Goal: Task Accomplishment & Management: Contribute content

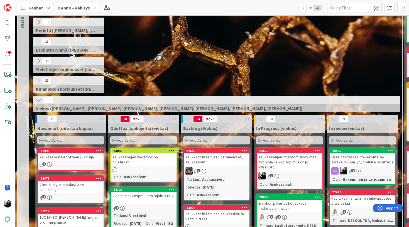
scroll to position [94, 0]
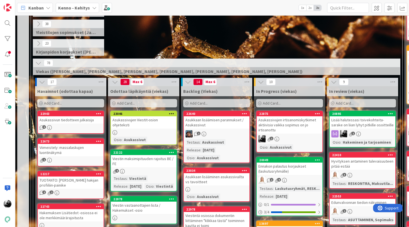
click at [300, 128] on div "Asukassivujen irtisanomiskytkimet aktiivisia vaikka sopimus on jo irtisanottu" at bounding box center [290, 124] width 66 height 17
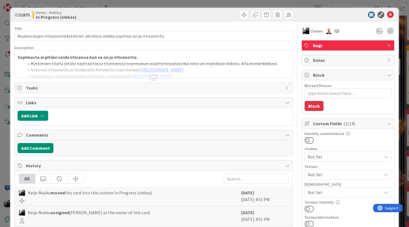
click at [152, 78] on div at bounding box center [154, 78] width 6 height 4
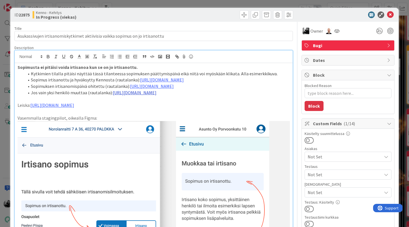
click at [148, 95] on link "[URL][DOMAIN_NAME]" at bounding box center [135, 93] width 44 height 6
click at [147, 142] on link "https://www.figma.com/proto/8nkeArknswRheh0fKWhyRc/Asukassivut?content-scaling=…" at bounding box center [145, 141] width 38 height 7
click at [74, 108] on link "[URL][DOMAIN_NAME]" at bounding box center [52, 105] width 44 height 6
click at [128, 155] on link "[URL][DOMAIN_NAME]" at bounding box center [124, 153] width 38 height 7
type textarea "x"
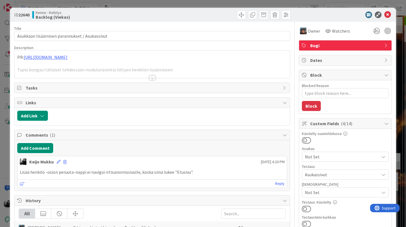
click at [156, 78] on div at bounding box center [152, 75] width 276 height 6
click at [153, 78] on div at bounding box center [152, 78] width 6 height 4
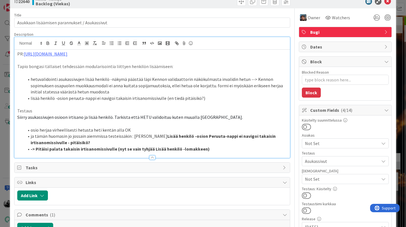
scroll to position [13, 0]
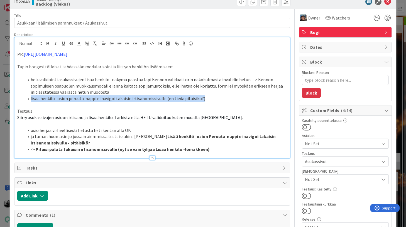
drag, startPoint x: 204, startPoint y: 100, endPoint x: 13, endPoint y: 98, distance: 191.2
click at [13, 98] on div "ID 22640 Kenno - Kehitys Backlog (Viekas) Title 45 / 128 Asukkaan lisäämisen pa…" at bounding box center [203, 208] width 386 height 427
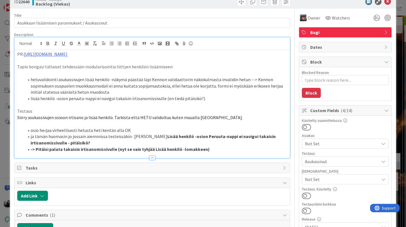
click at [123, 92] on li "hetuvalidointi asukassivujen lisää henkilö -näkymä päästää läpi Kennon validaat…" at bounding box center [155, 85] width 263 height 19
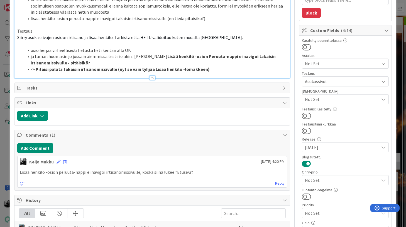
scroll to position [216, 0]
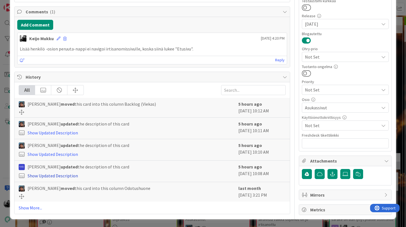
click at [56, 177] on link "Show Updated Description" at bounding box center [53, 176] width 50 height 6
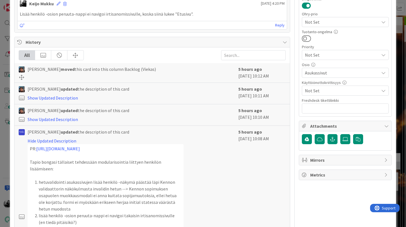
scroll to position [247, 0]
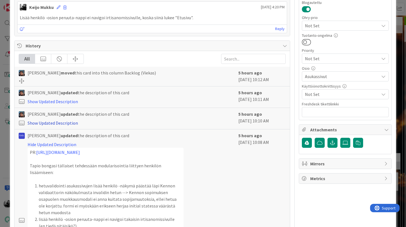
click at [73, 124] on link "Show Updated Description" at bounding box center [53, 123] width 50 height 6
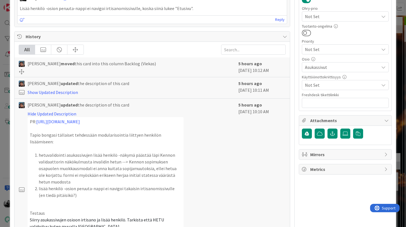
scroll to position [252, 0]
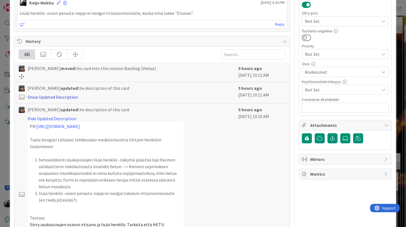
click at [72, 98] on link "Show Updated Description" at bounding box center [53, 97] width 50 height 6
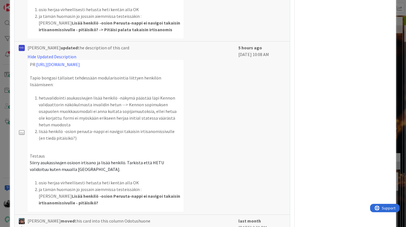
scroll to position [650, 0]
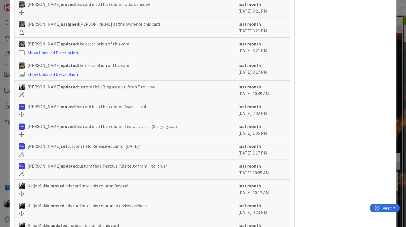
scroll to position [861, 0]
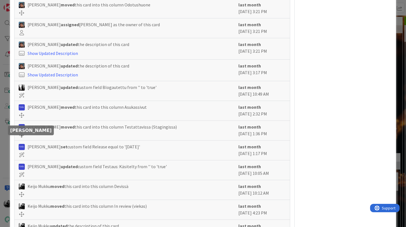
drag, startPoint x: 286, startPoint y: 146, endPoint x: 24, endPoint y: 139, distance: 262.3
click at [24, 160] on div "Riikka Salo updated custom field Testaus: Käsitelty from '' to 'true' last mont…" at bounding box center [151, 170] width 275 height 20
copy div "Riikka Salo updated custom field Testaus: Käsitelty from '' to 'true' last mont…"
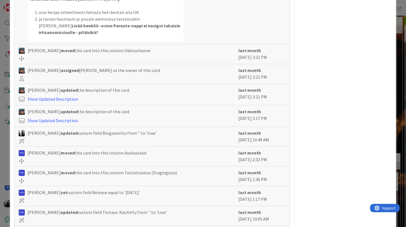
scroll to position [809, 0]
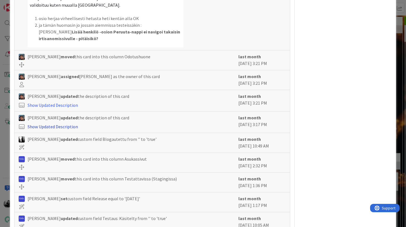
click at [72, 124] on link "Show Updated Description" at bounding box center [53, 127] width 50 height 6
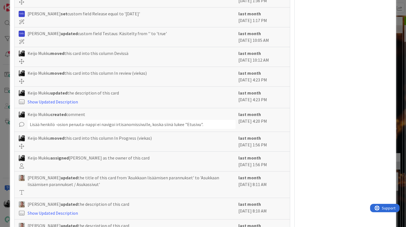
scroll to position [1125, 0]
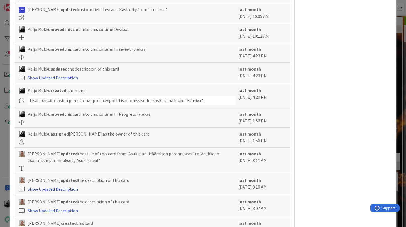
click at [65, 186] on link "Show Updated Description" at bounding box center [53, 189] width 50 height 6
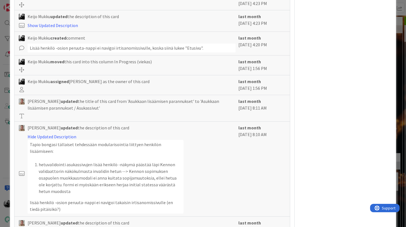
scroll to position [1192, 0]
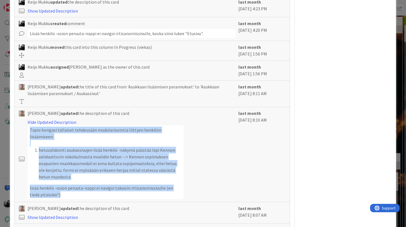
drag, startPoint x: 73, startPoint y: 157, endPoint x: 30, endPoint y: 98, distance: 72.9
click at [30, 125] on div "Tapio bongasi tällaiset tehdessään modularisointia liittyen henkilön lisäämisee…" at bounding box center [106, 162] width 156 height 74
copy div "Tapio bongasi tällaiset tehdessään modularisointia liittyen henkilön lisäämisee…"
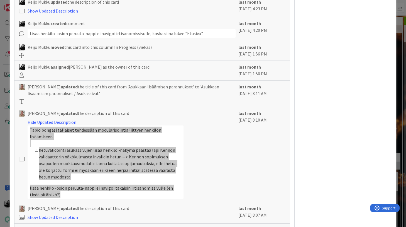
type textarea "x"
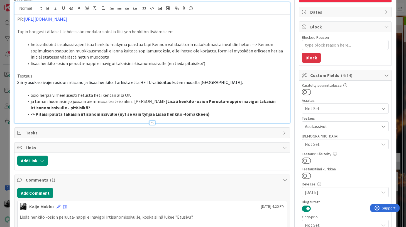
scroll to position [0, 0]
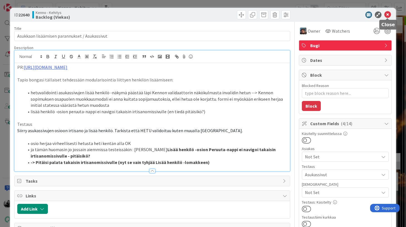
click at [390, 15] on icon at bounding box center [388, 14] width 7 height 7
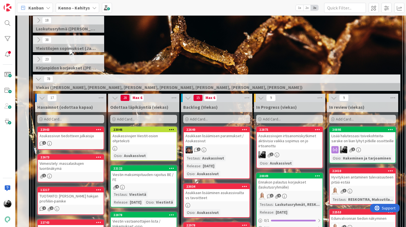
scroll to position [136, 0]
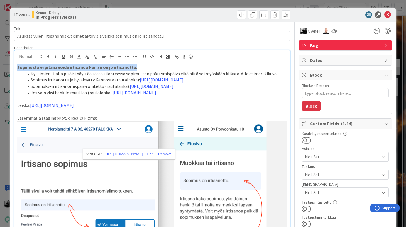
drag, startPoint x: 134, startPoint y: 68, endPoint x: 16, endPoint y: 61, distance: 117.8
click at [16, 61] on div "[PERSON_NAME] joined 56 m ago Sopimusta ei pitäisi voida irtisanoa kun se on jo…" at bounding box center [151, 189] width 275 height 279
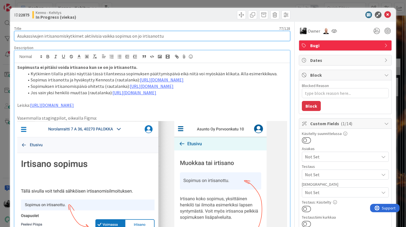
click at [164, 35] on input "Asukassivujen irtisanomiskytkimet aktiivisia vaikka sopimus on jo irtisanottu" at bounding box center [152, 36] width 276 height 10
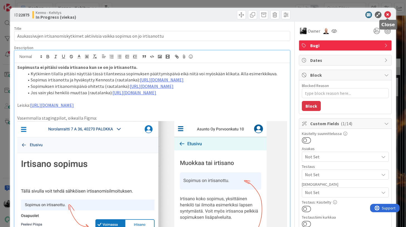
click at [386, 14] on icon at bounding box center [388, 14] width 7 height 7
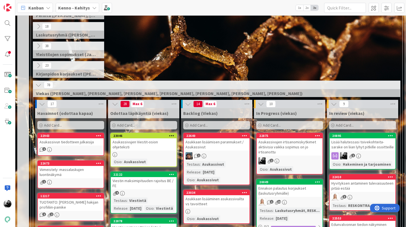
click at [132, 126] on span "Add Card..." at bounding box center [126, 125] width 18 height 5
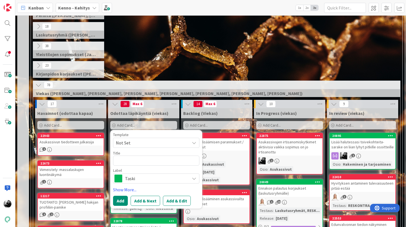
type textarea "x"
type textarea "T"
type textarea "x"
type textarea "Ta"
type textarea "x"
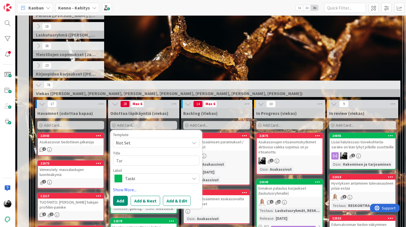
type textarea "Tark"
type textarea "x"
type textarea "Tarki"
type textarea "x"
type textarea "Tarkis"
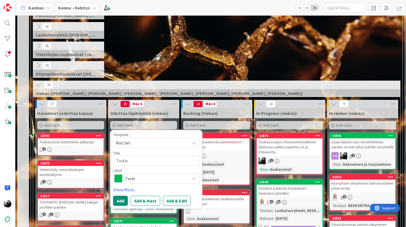
click at [135, 176] on span "Taski" at bounding box center [156, 178] width 62 height 8
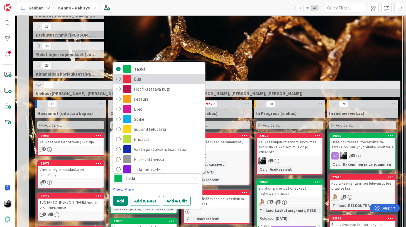
click at [148, 78] on span "Bugi" at bounding box center [168, 79] width 68 height 8
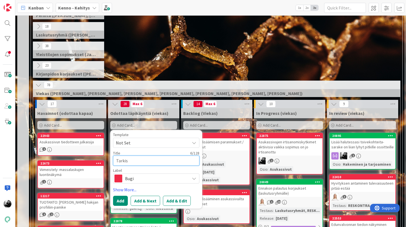
click at [142, 159] on textarea "Tarkis" at bounding box center [156, 160] width 86 height 10
type textarea "x"
type textarea "Tarkist"
type textarea "x"
type textarea "Tarkista"
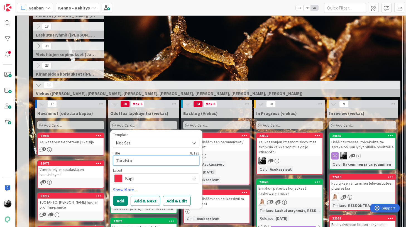
type textarea "x"
type textarea "Tarkista"
type textarea "x"
type textarea "Tarkista e"
type textarea "x"
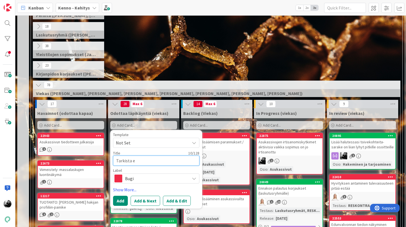
type textarea "Tarkista et"
type textarea "x"
type textarea "Tarkista ett"
type textarea "x"
type textarea "Tarkista että"
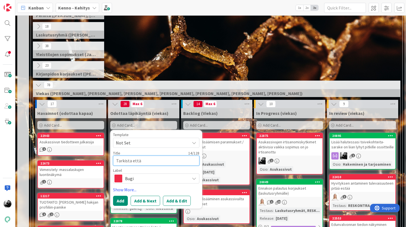
type textarea "x"
type textarea "Tarkista että s"
type textarea "x"
type textarea "Tarkista että so"
type textarea "x"
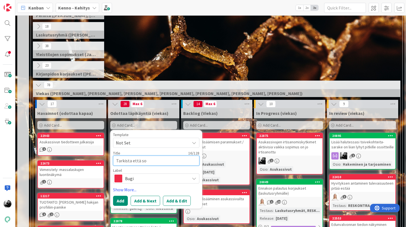
type textarea "Tarkista että sop"
type textarea "x"
type textarea "Tarkista että sopi"
type textarea "x"
type textarea "Tarkista että sopim"
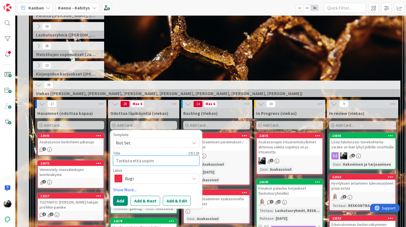
type textarea "x"
type textarea "Tarkista että sopimu"
type textarea "x"
type textarea "Tarkista että sopimuks"
type textarea "x"
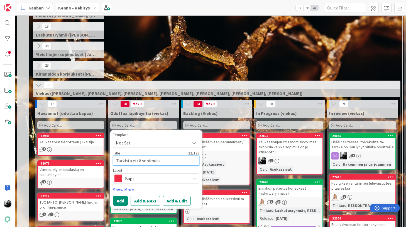
type textarea "Tarkista että sopimukse"
type textarea "x"
type textarea "Tarkista että sopimuksel"
type textarea "x"
type textarea "Tarkista että sopimukselle"
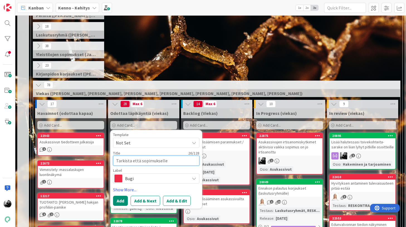
type textarea "x"
type textarea "Tarkista että sopimukselle"
type textarea "x"
type textarea "Tarkista että sopimukselle j"
type textarea "x"
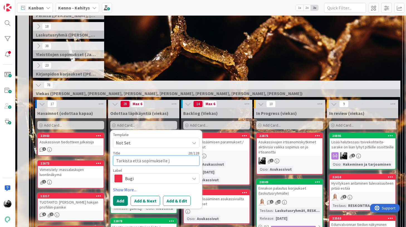
type textarea "Tarkista että sopimukselle ja"
type textarea "x"
type textarea "Tarkista että sopimukselle j"
type textarea "x"
type textarea "Tarkista että sopimukselle jä"
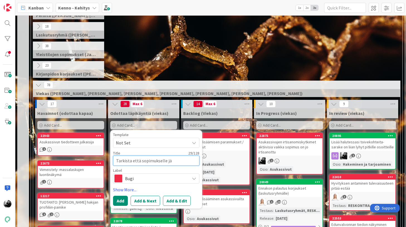
type textarea "x"
type textarea "Tarkista että sopimukselle jää"
type textarea "x"
type textarea "Tarkista että sopimukselle jää"
type textarea "x"
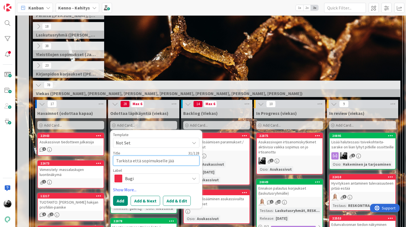
type textarea "Tarkista että sopimukselle jää a"
type textarea "x"
type textarea "Tarkista että sopimukselle jää al"
type textarea "x"
type textarea "Tarkista että sopimukselle jää all"
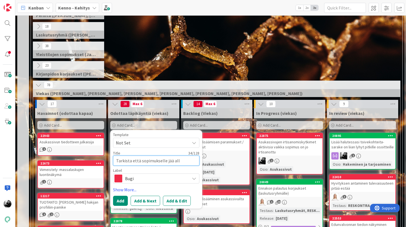
type textarea "x"
type textarea "Tarkista että sopimukselle jää alle"
type textarea "x"
type textarea "Tarkista että sopimukselle jää allek"
type textarea "x"
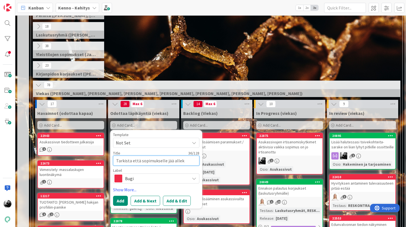
type textarea "Tarkista että sopimukselle jää alleki"
type textarea "x"
type textarea "Tarkista että sopimukselle jää allekir"
type textarea "x"
type textarea "Tarkista että sopimukselle jää allekirj"
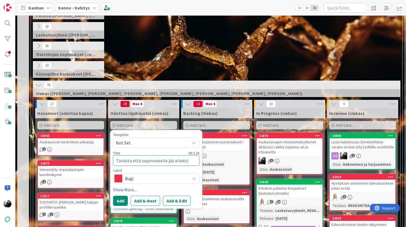
type textarea "x"
type textarea "Tarkista että sopimukselle jää allekirjo"
type textarea "x"
type textarea "Tarkista että sopimukselle jää allekirjoi"
type textarea "x"
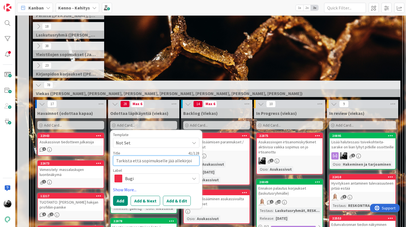
type textarea "Tarkista että sopimukselle jää allekirjoit"
type textarea "x"
type textarea "Tarkista että sopimukselle jää allekirjoitt"
type textarea "x"
type textarea "Tarkista että sopimukselle jää allekirjoitta"
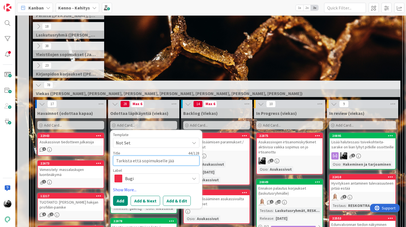
type textarea "x"
type textarea "Tarkista että sopimukselle jää allekirjoittaj"
type textarea "x"
type textarea "Tarkista että sopimukselle jää allekirjoittaji"
type textarea "x"
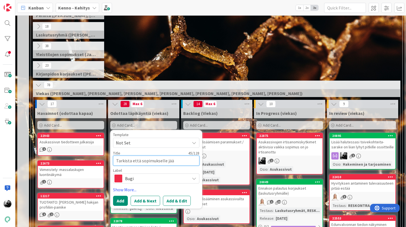
type textarea "Tarkista että sopimukselle jää allekirjoittajia"
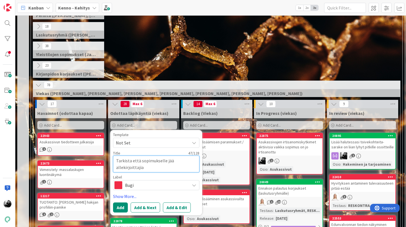
type textarea "x"
type textarea "Tarkista että sopimukselle jää allekirjoittajia,"
type textarea "x"
type textarea "Tarkista että sopimukselle jää allekirjoittajia,"
type textarea "x"
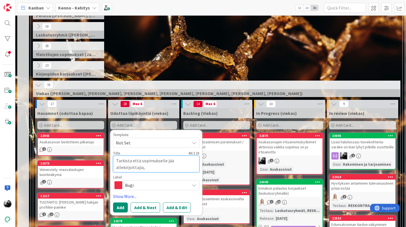
type textarea "Tarkista että sopimukselle jää allekirjoittajia, j"
type textarea "x"
type textarea "Tarkista että sopimukselle jää allekirjoittajia, jo"
type textarea "x"
type textarea "Tarkista että sopimukselle jää allekirjoittajia, jos"
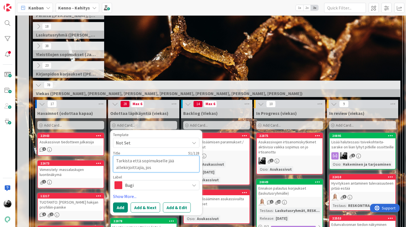
type textarea "x"
type textarea "Tarkista että sopimukselle jää allekirjoittajia, jos"
type textarea "x"
type textarea "Tarkista että sopimukselle jää allekirjoittajia, [PERSON_NAME]"
type textarea "x"
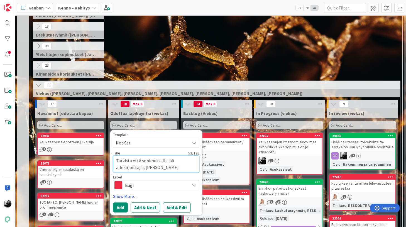
type textarea "Tarkista että sopimukselle jää allekirjoittajia, jos mu"
type textarea "x"
type textarea "Tarkista että sopimukselle jää allekirjoittajia, [PERSON_NAME]"
type textarea "x"
type textarea "Tarkista että sopimukselle jää allekirjoittajia, jos mukana"
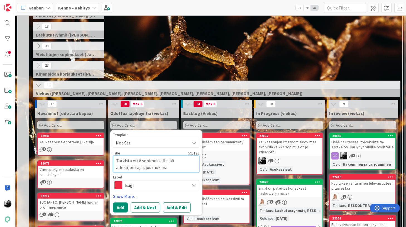
type textarea "x"
type textarea "Tarkista että sopimukselle jää allekirjoittajia, jos mukana"
type textarea "x"
type textarea "Tarkista että sopimukselle jää allekirjoittajia, jos mukana l"
type textarea "x"
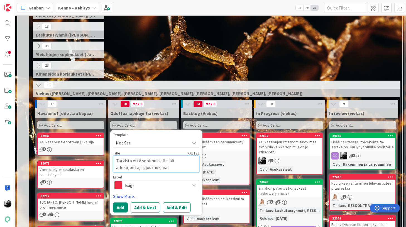
type textarea "Tarkista että sopimukselle jää allekirjoittajia, jos mukana la"
type textarea "x"
type textarea "Tarkista että sopimukselle jää allekirjoittajia, jos mukana lap"
type textarea "x"
type textarea "Tarkista että sopimukselle jää allekirjoittajia, jos mukana laps"
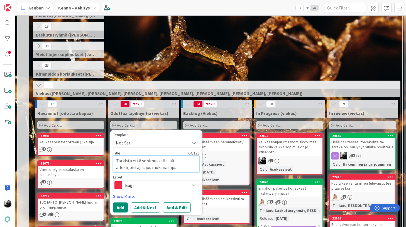
type textarea "x"
type textarea "Tarkista että sopimukselle jää allekirjoittajia, jos mukana lapsi"
type textarea "x"
type textarea "Tarkista että sopimukselle jää allekirjoittajia, jos mukana lapsia"
click at [130, 163] on textarea "Tarkista että sopimukselle jää allekirjoittajia, jos mukana lapsia" at bounding box center [156, 163] width 86 height 17
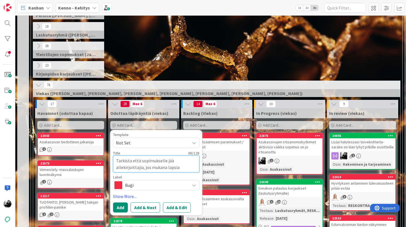
type textarea "x"
type textarea "Tarkista että sopimukselle jää allekirjoittajia, jos mukana lapsia"
type textarea "x"
type textarea "Tarkista i että sopimukselle jää allekirjoittajia, jos mukana lapsia"
type textarea "x"
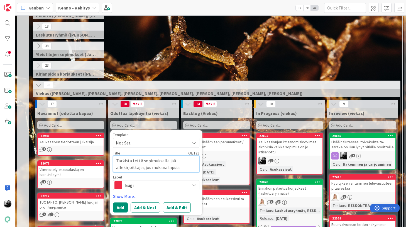
type textarea "Tarkista ir että sopimukselle jää allekirjoittajia, jos mukana lapsia"
type textarea "x"
type textarea "Tarkista irt että sopimukselle jää allekirjoittajia, jos mukana lapsia"
type textarea "x"
type textarea "Tarkista irti että sopimukselle jää allekirjoittajia, jos mukana lapsia"
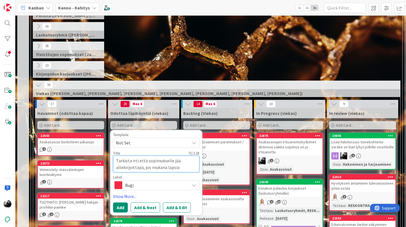
type textarea "x"
type textarea "Tarkista irtis että sopimukselle jää allekirjoittajia, jos mukana lapsia"
type textarea "x"
type textarea "Tarkista irtisa että sopimukselle jää allekirjoittajia, jos mukana lapsia"
type textarea "x"
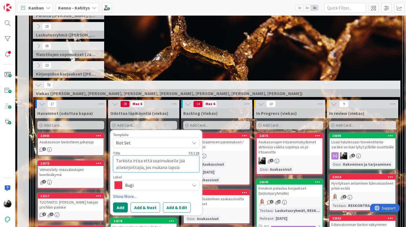
type textarea "Tarkista irtisan että sopimukselle jää allekirjoittajia, jos mukana lapsia"
type textarea "x"
type textarea "Tarkista irtisano että sopimukselle jää allekirjoittajia, jos mukana lapsia"
type textarea "x"
type textarea "Tarkista irtisanot että sopimukselle jää allekirjoittajia, jos mukana lapsia"
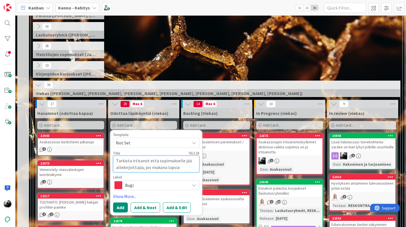
type textarea "x"
type textarea "Tarkista irtisanott että sopimukselle jää allekirjoittajia, jos mukana lapsia"
type textarea "x"
type textarea "Tarkista irtisanotta että sopimukselle jää allekirjoittajia, jos mukana lapsia"
type textarea "x"
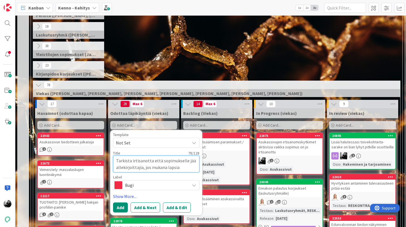
type textarea "Tarkista irtisanottae että sopimukselle jää allekirjoittajia, jos mukana lapsia"
type textarea "x"
type textarea "Tarkista irtisanottaes että sopimukselle jää allekirjoittajia, jos mukana lapsia"
type textarea "x"
type textarea "Tarkista irtisanottaess että sopimukselle jää allekirjoittajia, jos mukana laps…"
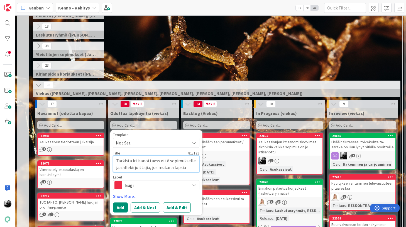
type textarea "x"
type textarea "Tarkista irtisanottaessa että sopimukselle jää allekirjoittajia, jos mukana lap…"
type textarea "x"
type textarea "Tarkista irtisanottaessa että sopimukselle jää allekirjoittajia, jos mukana lap…"
click at [194, 168] on textarea "Tarkista irtisanottaessa että sopimukselle jää allekirjoittajia, jos mukana lap…" at bounding box center [156, 163] width 86 height 17
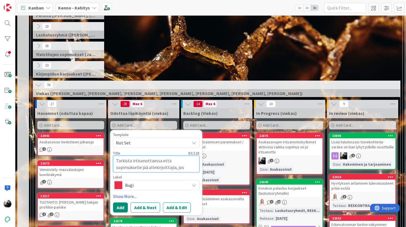
type textarea "x"
type textarea "Tarkista irtisanottaessa että sopimukselle jää allekirjoittajia, jos mukana lap…"
type textarea "x"
type textarea "Tarkista irtisanottaessa että sopimukselle jää allekirjoittajia, jos mukana lap…"
type textarea "x"
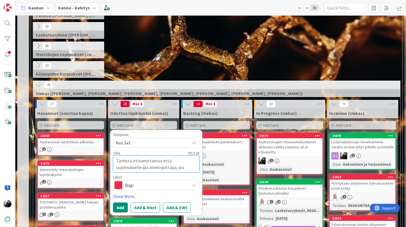
type textarea "Tarkista irtisanottaessa että sopimukselle jää allekirjoittajia, jos mukana lap…"
type textarea "x"
type textarea "Tarkista irtisanottaessa että sopimukselle jää allekirjoittajia, jos mukana lap…"
type textarea "x"
type textarea "Tarkista irtisanottaessa että sopimukselle jää allekirjoittajia, jos mukana lap…"
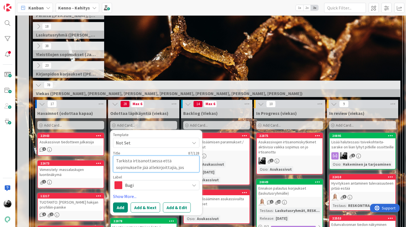
type textarea "x"
type textarea "Tarkista irtisanottaessa että sopimukselle jää allekirjoittajia, jos mukana lap…"
type textarea "x"
type textarea "Tarkista irtisanottaessa että sopimukselle jää allekirjoittajia, jos mukana lap…"
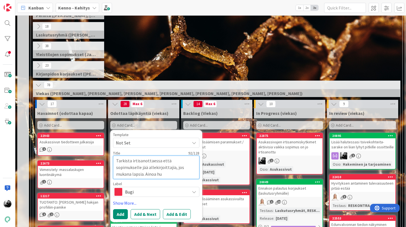
type textarea "x"
type textarea "Tarkista irtisanottaessa että sopimukselle jää allekirjoittajia, jos mukana lap…"
type textarea "x"
type textarea "Tarkista irtisanottaessa että sopimukselle jää allekirjoittajia, jos mukana lap…"
type textarea "x"
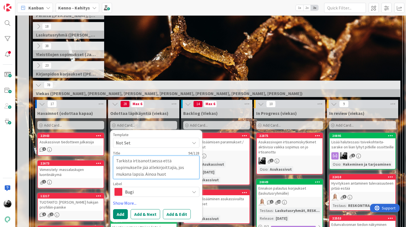
type textarea "Tarkista irtisanottaessa että sopimukselle jää allekirjoittajia, jos mukana lap…"
type textarea "x"
type textarea "Tarkista irtisanottaessa että sopimukselle jää allekirjoittajia, jos mukana lap…"
type textarea "x"
type textarea "Tarkista irtisanottaessa että sopimukselle jää allekirjoittajia, jos mukana lap…"
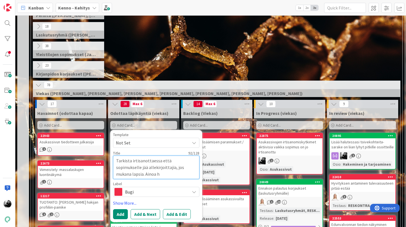
type textarea "x"
type textarea "Tarkista irtisanottaessa että sopimukselle jää allekirjoittajia, jos mukana lap…"
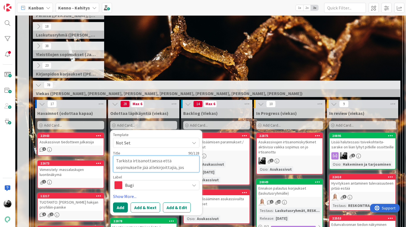
type textarea "x"
type textarea "Tarkista irtisanottaessa että sopimukselle jää allekirjoittajia, jos mukana lap…"
type textarea "x"
type textarea "Tarkista irtisanottaessa että sopimukselle jää allekirjoittajia, jos mukana lap…"
type textarea "x"
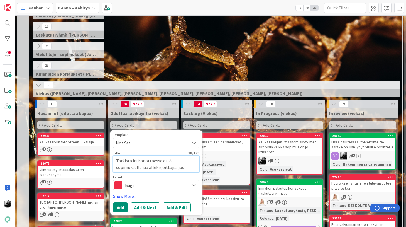
type textarea "Tarkista irtisanottaessa että sopimukselle jää allekirjoittajia, jos mukana lap…"
type textarea "x"
type textarea "Tarkista irtisanottaessa että sopimukselle jää allekirjoittajia, jos mukana lap…"
type textarea "x"
type textarea "Tarkista irtisanottaessa että sopimukselle jää allekirjoittajia, jos mukana lap…"
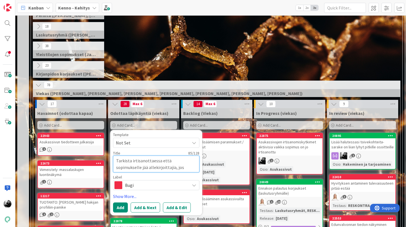
type textarea "x"
type textarea "Tarkista irtisanottaessa että sopimukselle jää allekirjoittajia, jos mukana lap…"
type textarea "x"
type textarea "Tarkista irtisanottaessa että sopimukselle jää allekirjoittajia, jos mukana lap…"
drag, startPoint x: 189, startPoint y: 169, endPoint x: 113, endPoint y: 155, distance: 77.5
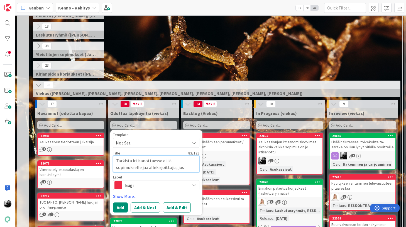
click at [113, 155] on div "Template Not Set Title 83 / 128 Tarkista irtisanottaessa että sopimukselle jää …" at bounding box center [156, 172] width 92 height 85
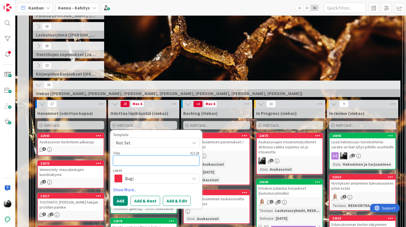
type textarea "x"
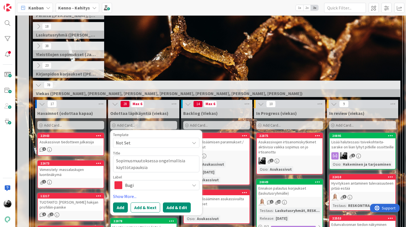
click at [176, 208] on button "Add & Edit" at bounding box center [177, 207] width 28 height 10
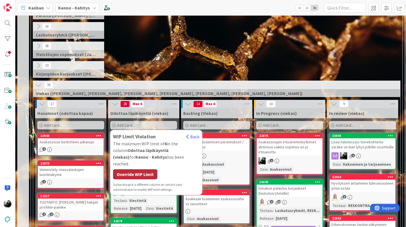
click at [137, 170] on div "Override WIP Limit" at bounding box center [135, 174] width 44 height 10
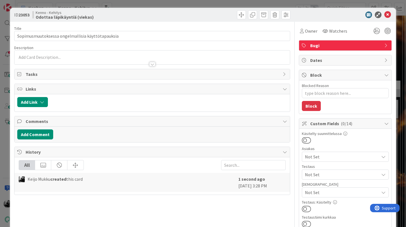
click at [154, 64] on div at bounding box center [152, 64] width 6 height 4
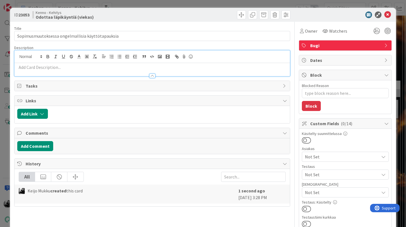
click at [166, 66] on p at bounding box center [152, 67] width 270 height 6
click at [109, 55] on button "button" at bounding box center [112, 56] width 8 height 7
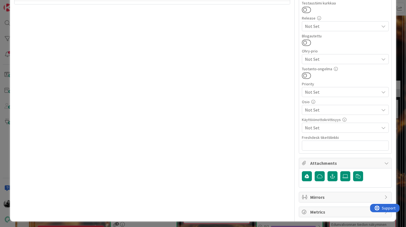
scroll to position [216, 0]
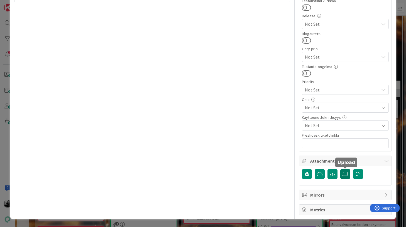
click at [344, 174] on icon at bounding box center [346, 174] width 6 height 4
click at [340, 169] on input "file" at bounding box center [340, 169] width 0 height 0
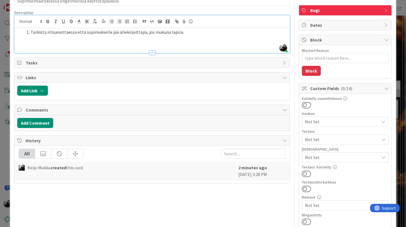
scroll to position [0, 0]
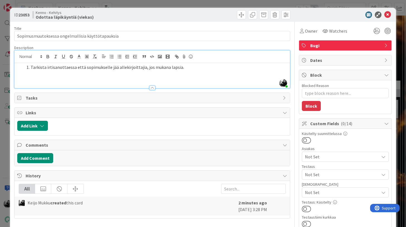
click at [192, 67] on li "Tarkista irtisanottaessa että sopimukselle jää allekirjoittajia, jos mukana lap…" at bounding box center [155, 67] width 263 height 6
click at [187, 69] on li "Tarkista irtisanottaessa että sopimukselle jää allekirjoittajia, jos mukana lap…" at bounding box center [155, 67] width 263 height 6
click at [243, 67] on li "Tarkista irtisanottaessa että sopimukselle jää allekirjoittajia, jos mukana lap…" at bounding box center [155, 67] width 263 height 6
click at [148, 75] on li "Et saa irtisanoa viimeistä aikuista (sopimusosapuolta)." at bounding box center [155, 73] width 263 height 6
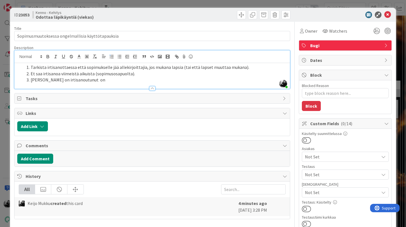
click at [148, 79] on li "[PERSON_NAME] on irtisanoutunut on" at bounding box center [155, 80] width 263 height 6
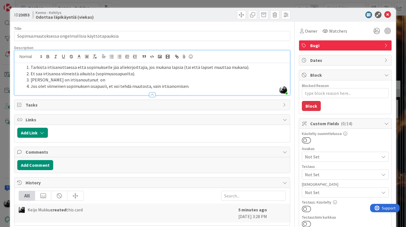
click at [106, 86] on li "Jos olet viimeinen sopimuksen osapuoli, et voi tehdä muutosta, vain irtisanomis…" at bounding box center [155, 86] width 263 height 6
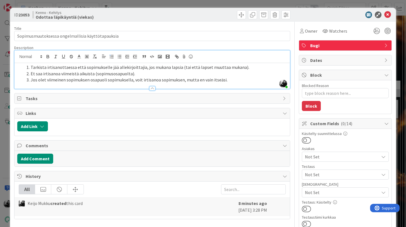
click at [235, 79] on li "Jos olet viimeinen sopimuksen osapuoli sopimuksella, voit irtisanoa sopimuksen,…" at bounding box center [155, 80] width 263 height 6
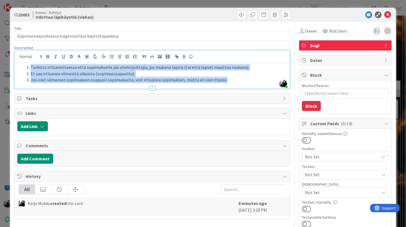
copy ol "Tarkista irtisanottaessa että sopimukselle jää allekirjoittajia, jos mukana lap…"
click at [240, 78] on li "Jos olet viimeinen sopimuksen osapuoli sopimuksella, voit irtisanoa sopimuksen,…" at bounding box center [155, 80] width 263 height 6
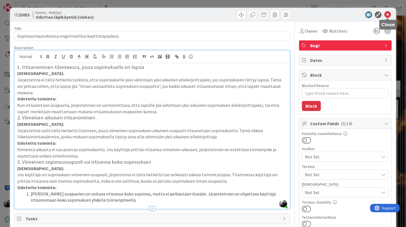
click at [389, 13] on icon at bounding box center [388, 14] width 7 height 7
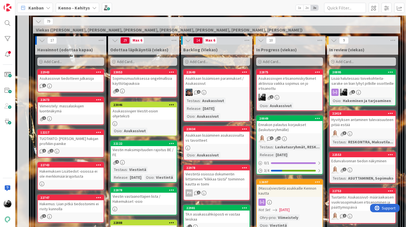
scroll to position [139, 0]
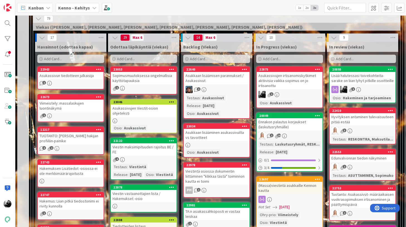
click at [159, 82] on div "Sopimusmuutoksessa ongelmallisia käyttötapauksia" at bounding box center [144, 78] width 66 height 12
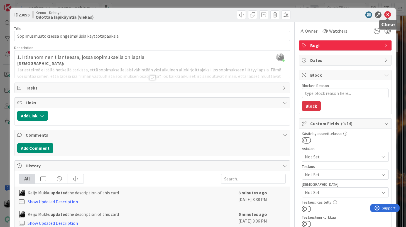
click at [388, 15] on icon at bounding box center [388, 14] width 7 height 7
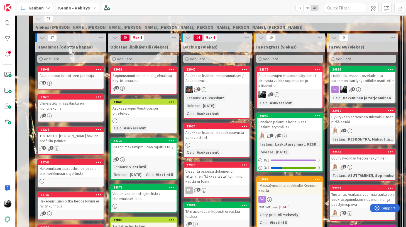
click at [126, 57] on span "Add Card..." at bounding box center [126, 58] width 18 height 5
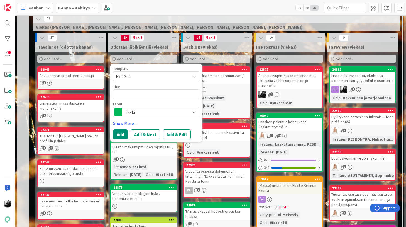
click at [130, 109] on span "Taski" at bounding box center [156, 112] width 62 height 8
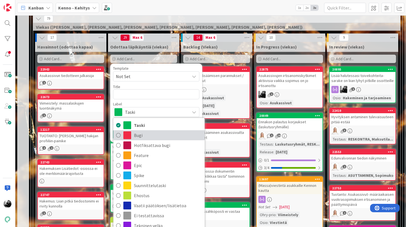
click at [140, 138] on span "Bugi" at bounding box center [168, 135] width 68 height 8
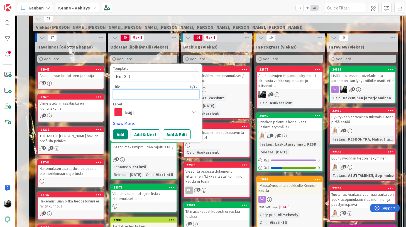
click at [144, 96] on textarea at bounding box center [156, 94] width 86 height 10
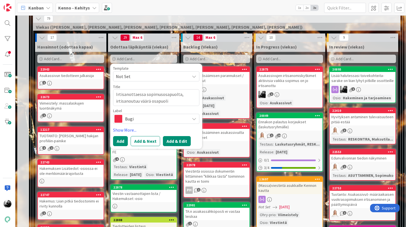
click at [176, 139] on button "Add & Edit" at bounding box center [177, 141] width 28 height 10
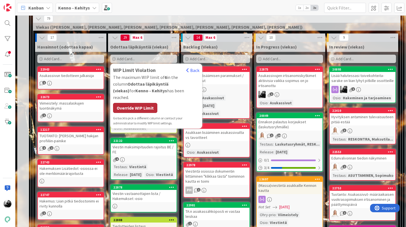
click at [144, 103] on div "Override WIP Limit" at bounding box center [135, 108] width 44 height 10
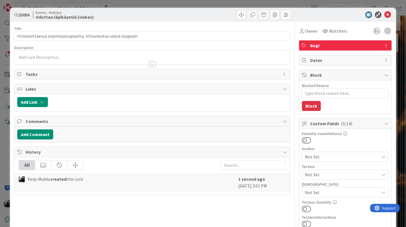
click at [99, 58] on div at bounding box center [151, 57] width 275 height 14
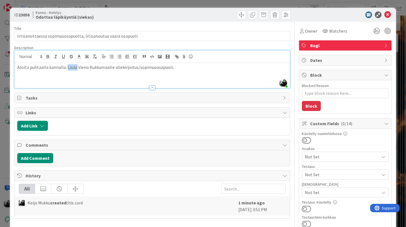
drag, startPoint x: 65, startPoint y: 68, endPoint x: 76, endPoint y: 68, distance: 10.3
click at [76, 68] on p "Aloita puhtaalla kannalla. Lisää Vieno Kukkamaalle allekirjoitus/sopimusosapuol…" at bounding box center [152, 67] width 270 height 6
click at [108, 68] on p "Aloita puhtaalla kannalla. Tee Vieno Kukkamaalle allekirjoitus/sopimusosapuoli." at bounding box center [152, 67] width 270 height 6
drag, startPoint x: 174, startPoint y: 67, endPoint x: 171, endPoint y: 67, distance: 3.9
click at [171, 67] on p "Aloita puhtaalla kannalla. Tee Vieno Kukkamaasta sopimuksen osapuoli allekirjoi…" at bounding box center [152, 67] width 270 height 6
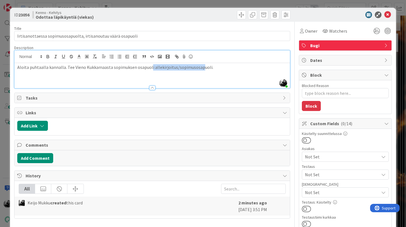
drag, startPoint x: 150, startPoint y: 67, endPoint x: 199, endPoint y: 68, distance: 49.0
click at [199, 68] on p "Aloita puhtaalla kannalla. Tee Vieno Kukkamaasta sopimuksen osapuoli allekirjoi…" at bounding box center [152, 67] width 270 height 6
drag, startPoint x: 207, startPoint y: 68, endPoint x: 151, endPoint y: 67, distance: 56.0
click at [151, 67] on p "Aloita puhtaalla kannalla. Tee Vieno Kukkamaasta sopimuksen osapuoli allekirjoi…" at bounding box center [152, 67] width 270 height 6
click at [169, 64] on div "Aloita puhtaalla kannalla. Tee Vieno Kukkamaasta sopimuksen osapuoli." at bounding box center [151, 75] width 275 height 25
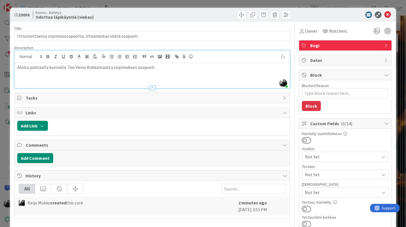
click at [170, 69] on p "Aloita puhtaalla kannalla. Tee Vieno Kukkamaasta sopimuksen osapuoli." at bounding box center [152, 67] width 270 height 6
click at [189, 69] on p "Aloita puhtaalla kannalla. Tee Vieno Kukkamaasta sopimuksen osapuoli. Mene asuk…" at bounding box center [152, 67] width 270 height 6
click at [233, 70] on p "Aloita puhtaalla kannalla. Tee Vieno Kukkamaasta sopimuksen osapuoli. Mene asuk…" at bounding box center [152, 67] width 270 height 6
click at [18, 67] on p "Aloita puhtaalla kannalla. Tee Vieno Kukkamaasta sopimuksen osapuoli. Mene asuk…" at bounding box center [152, 70] width 270 height 13
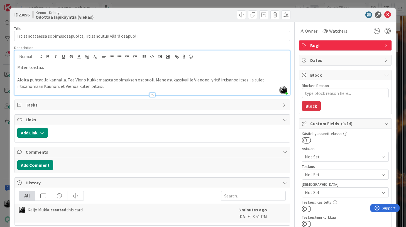
click at [86, 89] on div at bounding box center [151, 92] width 275 height 6
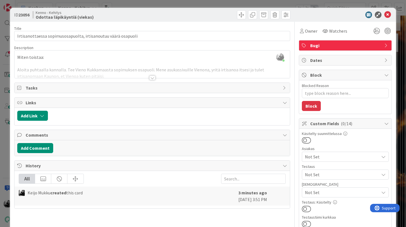
click at [152, 77] on div at bounding box center [152, 78] width 6 height 4
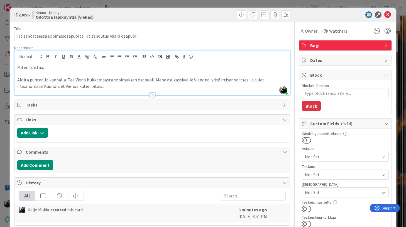
click at [137, 91] on div at bounding box center [151, 92] width 275 height 6
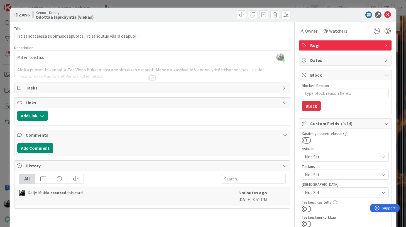
click at [153, 78] on div at bounding box center [152, 78] width 6 height 4
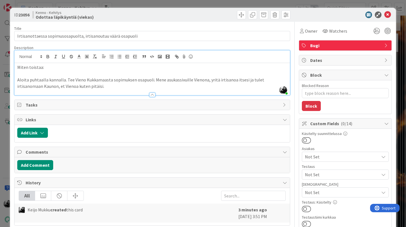
click at [101, 86] on p "Aloita puhtaalla kannalla. Tee Vieno Kukkamaasta sopimuksen osapuoli. Mene asuk…" at bounding box center [152, 83] width 270 height 13
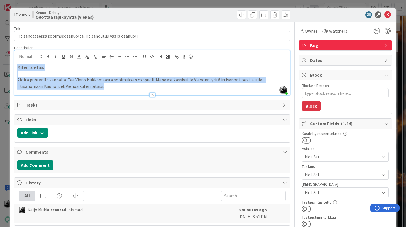
copy div "Miten toistaa: Aloita puhtaalla kannalla. Tee Vieno Kukkamaasta sopimuksen osap…"
click at [101, 86] on p "Aloita puhtaalla kannalla. Tee Vieno Kukkamaasta sopimuksen osapuoli. Mene asuk…" at bounding box center [152, 83] width 270 height 13
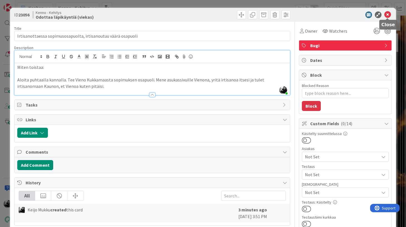
click at [388, 15] on icon at bounding box center [388, 14] width 7 height 7
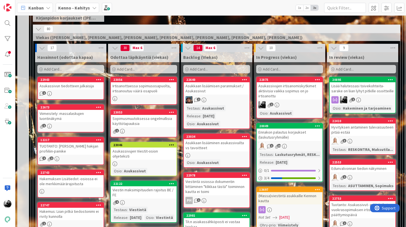
click at [282, 90] on div "Asukassivujen irtisanomiskytkimet aktiivisia vaikka sopimus on jo irtisanottu" at bounding box center [290, 90] width 66 height 17
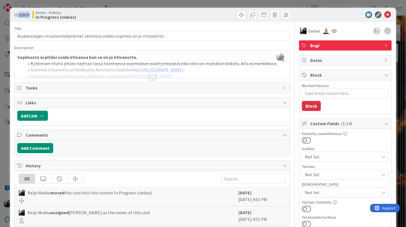
drag, startPoint x: 20, startPoint y: 15, endPoint x: 31, endPoint y: 15, distance: 10.9
click at [30, 15] on b "22875" at bounding box center [23, 15] width 11 height 6
copy b "22875"
click at [388, 16] on icon at bounding box center [388, 14] width 7 height 7
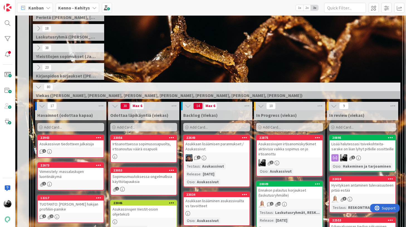
scroll to position [94, 0]
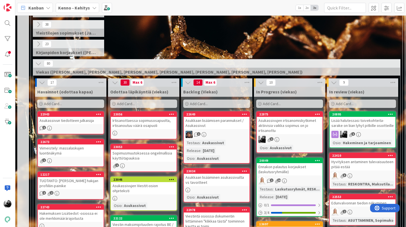
click at [294, 125] on div "Asukassivujen irtisanomiskytkimet aktiivisia vaikka sopimus on jo irtisanottu" at bounding box center [290, 125] width 66 height 17
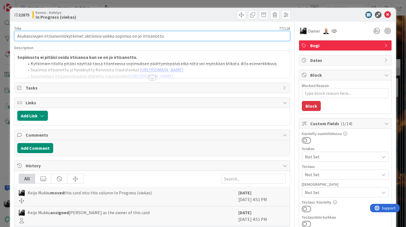
drag, startPoint x: 174, startPoint y: 36, endPoint x: -4, endPoint y: 31, distance: 178.4
click at [0, 31] on html "Kanban Kenno - Kehitys 1x 2x 3x 3 Kenno on paras 338 Tekninen feature suunnitte…" at bounding box center [203, 113] width 406 height 227
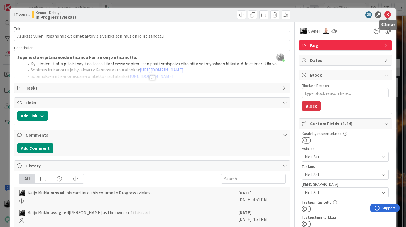
click at [388, 14] on icon at bounding box center [388, 14] width 7 height 7
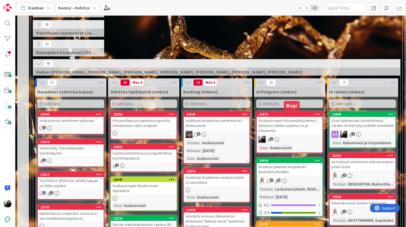
click at [273, 121] on div "Asukassivujen irtisanomiskytkimet aktiivisia vaikka sopimus on jo irtisanottu" at bounding box center [290, 125] width 66 height 17
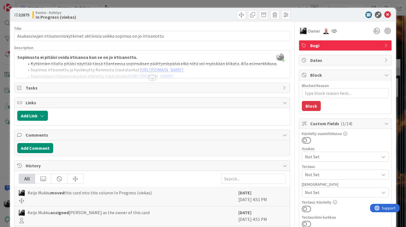
type textarea "x"
click at [389, 13] on icon at bounding box center [388, 14] width 7 height 7
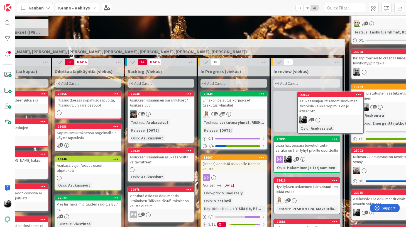
scroll to position [114, 61]
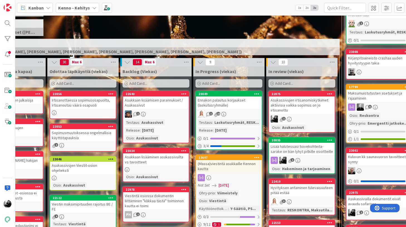
drag, startPoint x: 284, startPoint y: 94, endPoint x: 172, endPoint y: 0, distance: 146.0
